Goal: Information Seeking & Learning: Learn about a topic

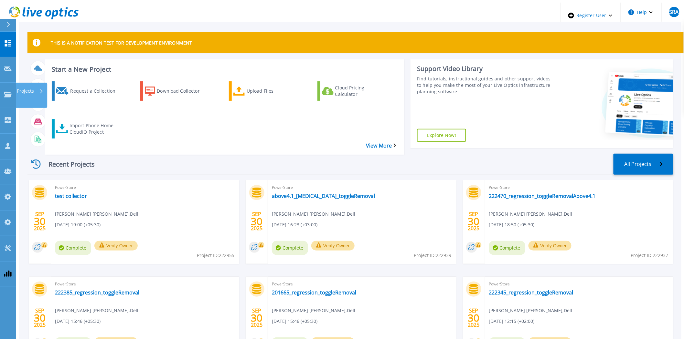
drag, startPoint x: 8, startPoint y: 77, endPoint x: 9, endPoint y: 82, distance: 5.6
click at [8, 83] on link "Projects Projects" at bounding box center [8, 96] width 16 height 26
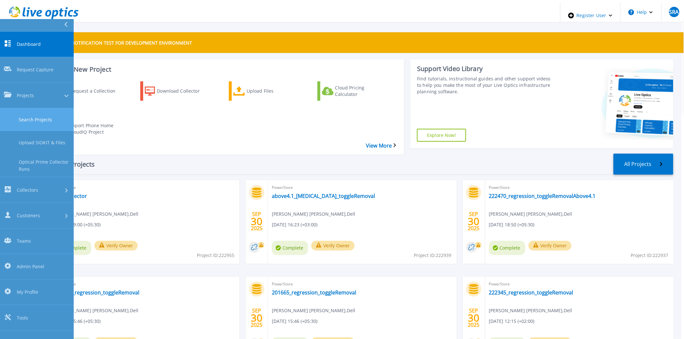
click at [13, 108] on link "Search Projects" at bounding box center [37, 119] width 74 height 23
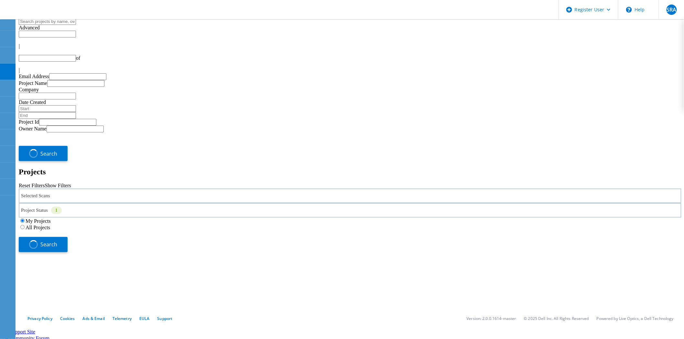
type input "1"
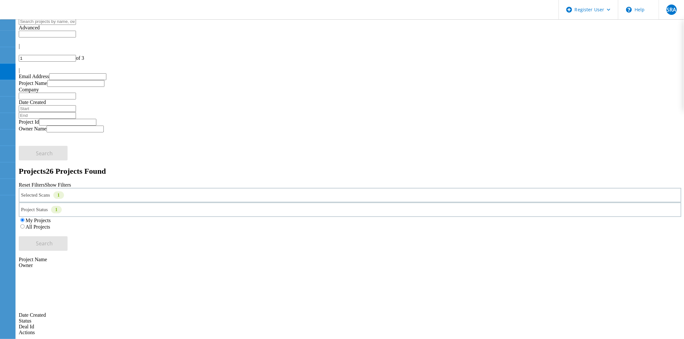
click at [172, 188] on div "Selected Scans 1" at bounding box center [350, 195] width 662 height 15
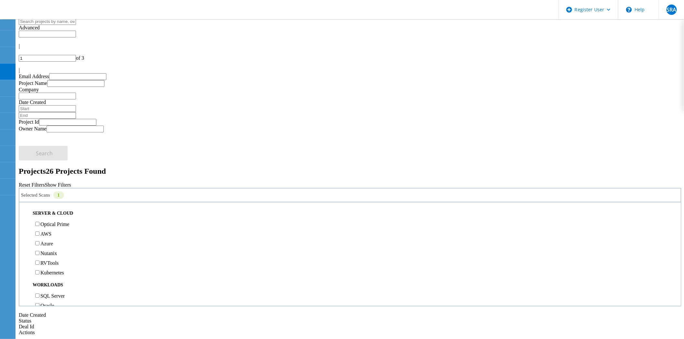
click at [67, 222] on label "Optical Prime" at bounding box center [54, 224] width 29 height 5
click at [39, 222] on input "Optical Prime" at bounding box center [37, 224] width 4 height 4
click at [68, 237] on button "Search" at bounding box center [43, 244] width 49 height 15
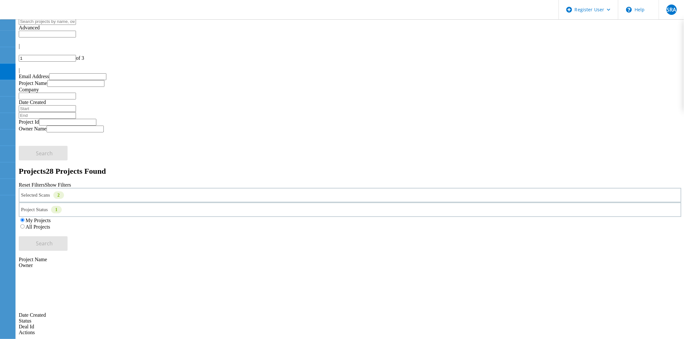
click at [160, 188] on div "Selected Scans 2" at bounding box center [350, 195] width 662 height 15
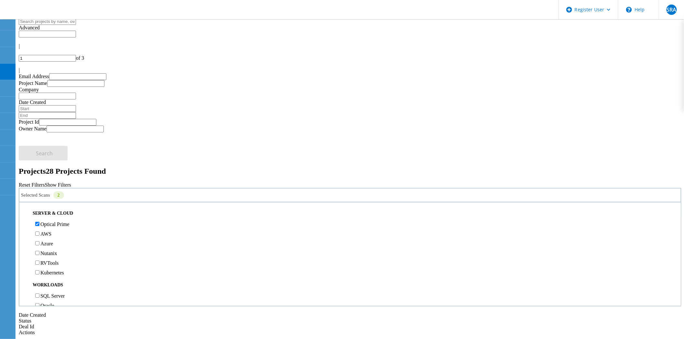
scroll to position [143, 0]
click at [53, 202] on label "PowerStore" at bounding box center [52, 204] width 24 height 5
click at [39, 203] on input "PowerStore" at bounding box center [37, 205] width 4 height 4
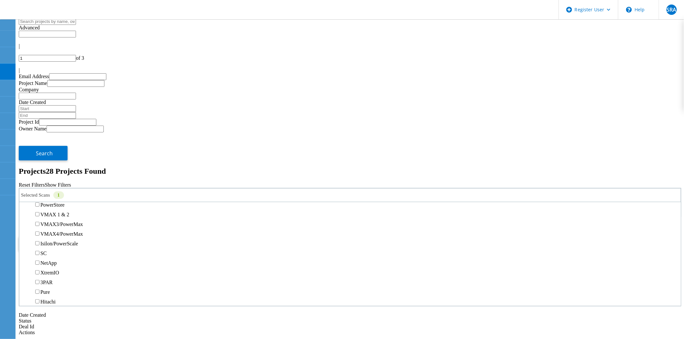
click at [68, 237] on button "Search" at bounding box center [43, 244] width 49 height 15
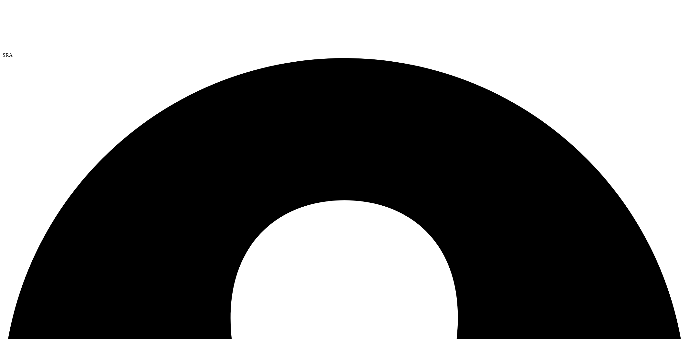
select select "USEast"
select select "USD"
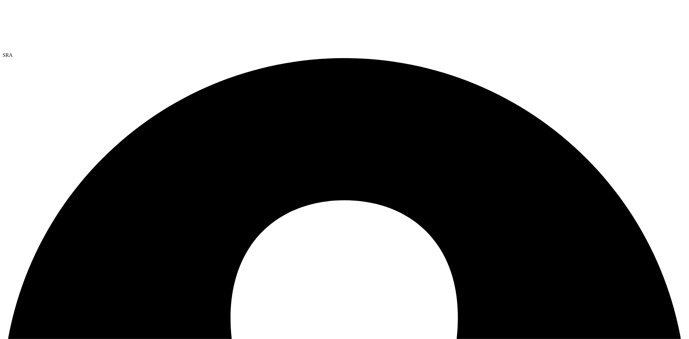
paste input "automation_delladmin_shared@liveoptics.com"
type input "automation_delladmin_shared@liveoptics.com"
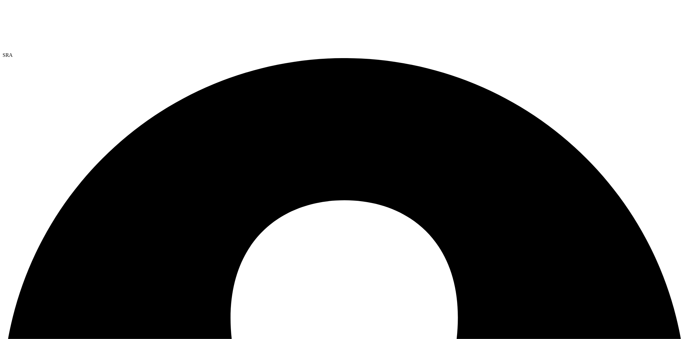
drag, startPoint x: 120, startPoint y: 41, endPoint x: 25, endPoint y: 40, distance: 94.7
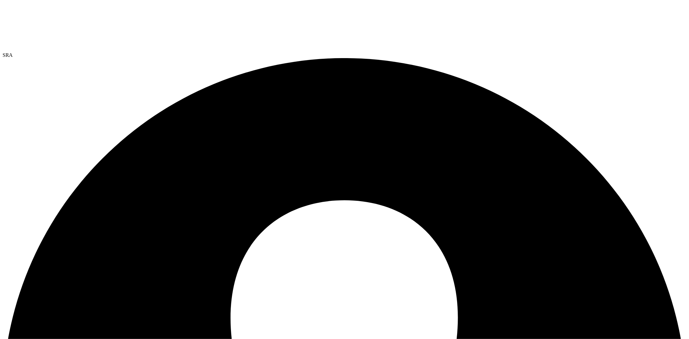
copy h1 "LAB_Smoke_Feb27_gfd_DEV"
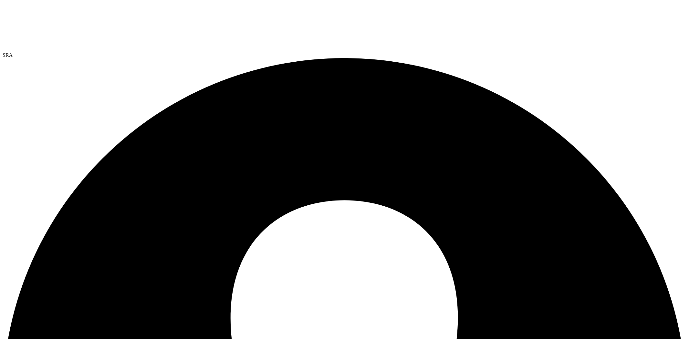
drag, startPoint x: 406, startPoint y: 257, endPoint x: 409, endPoint y: 229, distance: 28.6
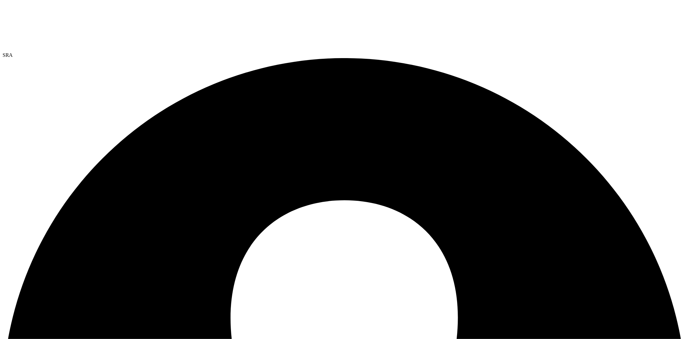
drag, startPoint x: 378, startPoint y: 257, endPoint x: 390, endPoint y: 231, distance: 28.1
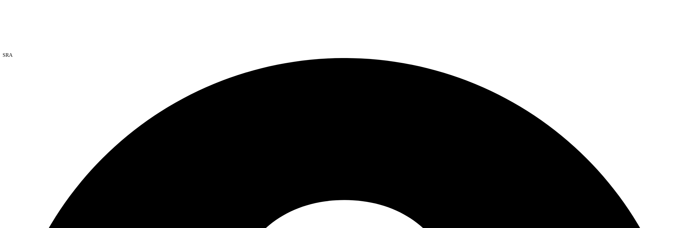
drag, startPoint x: 85, startPoint y: 26, endPoint x: 72, endPoint y: 26, distance: 13.6
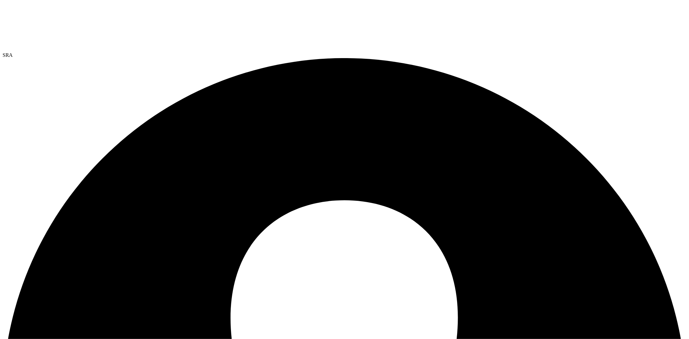
select select "USEast"
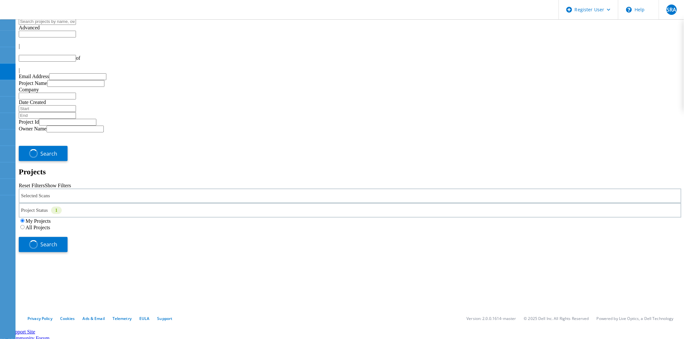
type input "1"
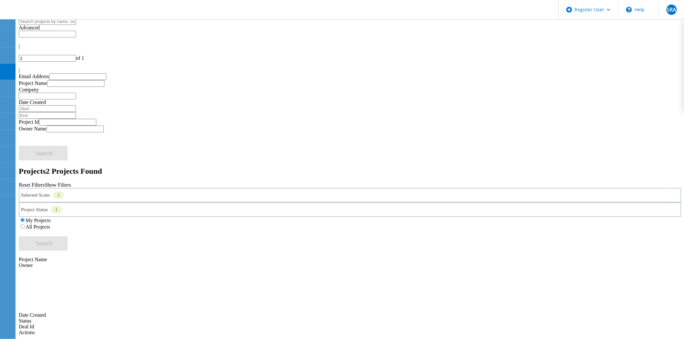
click at [92, 188] on div "Selected Scans 1" at bounding box center [350, 195] width 662 height 15
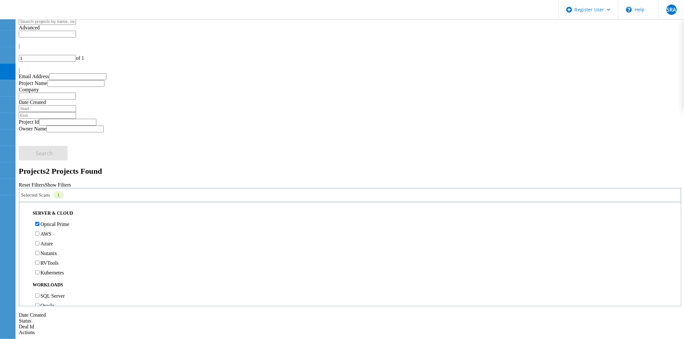
click at [65, 222] on label "Optical Prime" at bounding box center [54, 224] width 29 height 5
click at [39, 222] on input "Optical Prime" at bounding box center [37, 224] width 4 height 4
click at [50, 222] on label "Optical Prime" at bounding box center [54, 224] width 29 height 5
click at [39, 222] on input "Optical Prime" at bounding box center [37, 224] width 4 height 4
click at [443, 224] on div "All Projects" at bounding box center [350, 227] width 662 height 6
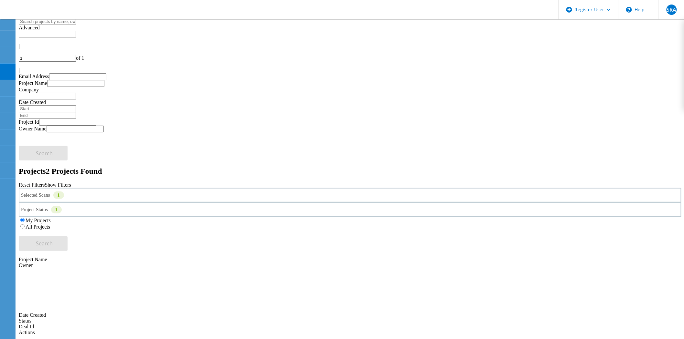
click at [50, 224] on label "All Projects" at bounding box center [38, 226] width 25 height 5
click at [25, 225] on input "All Projects" at bounding box center [22, 227] width 4 height 4
click at [68, 237] on button "Search" at bounding box center [43, 244] width 49 height 15
click at [76, 25] on input "text" at bounding box center [47, 21] width 57 height 7
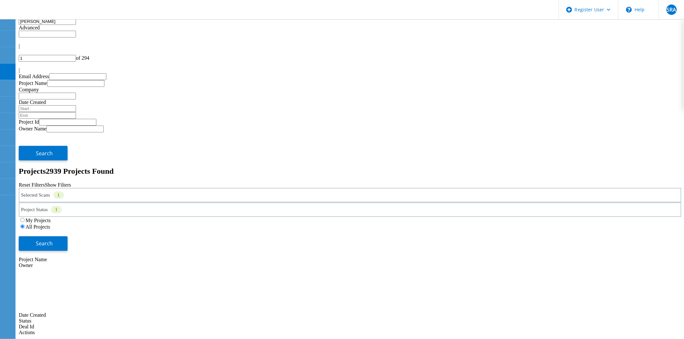
type input "gerry"
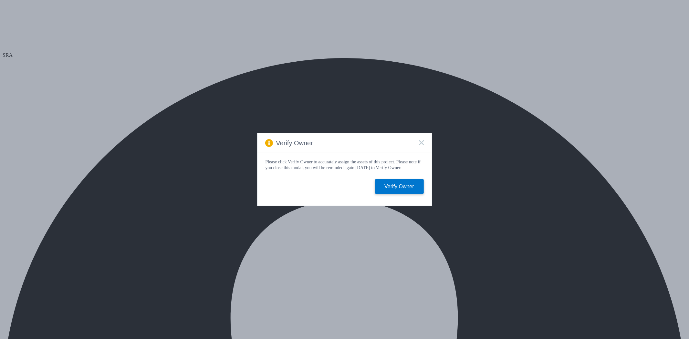
click at [421, 141] on rect at bounding box center [421, 142] width 5 height 5
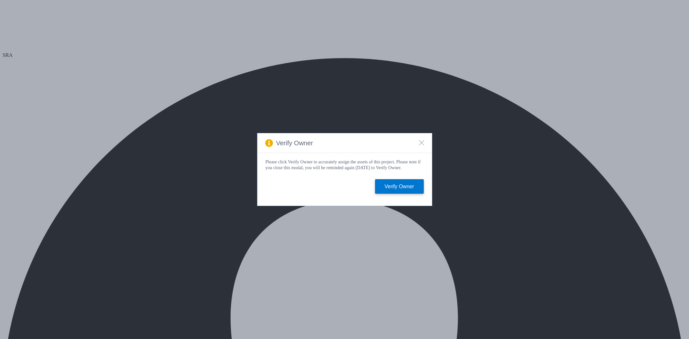
select select "USD"
click at [425, 141] on div "Verify Owner" at bounding box center [345, 143] width 174 height 20
click at [418, 140] on div "Verify Owner" at bounding box center [345, 143] width 174 height 20
click at [421, 141] on rect at bounding box center [421, 142] width 5 height 5
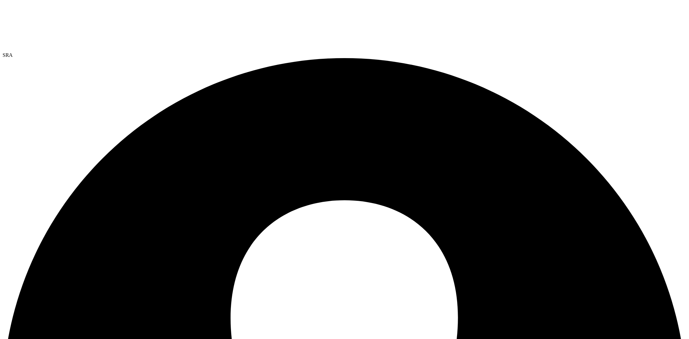
select select "USEast"
select select "USD"
